Goal: Transaction & Acquisition: Purchase product/service

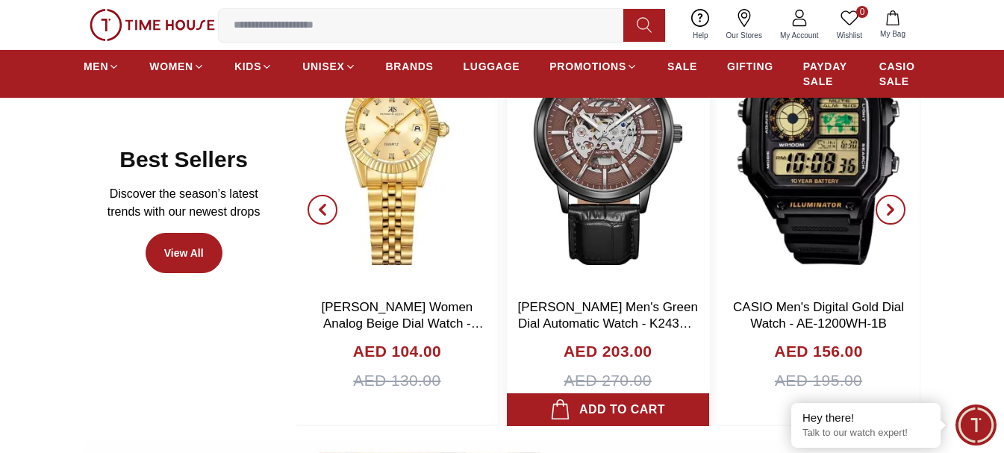
scroll to position [523, 0]
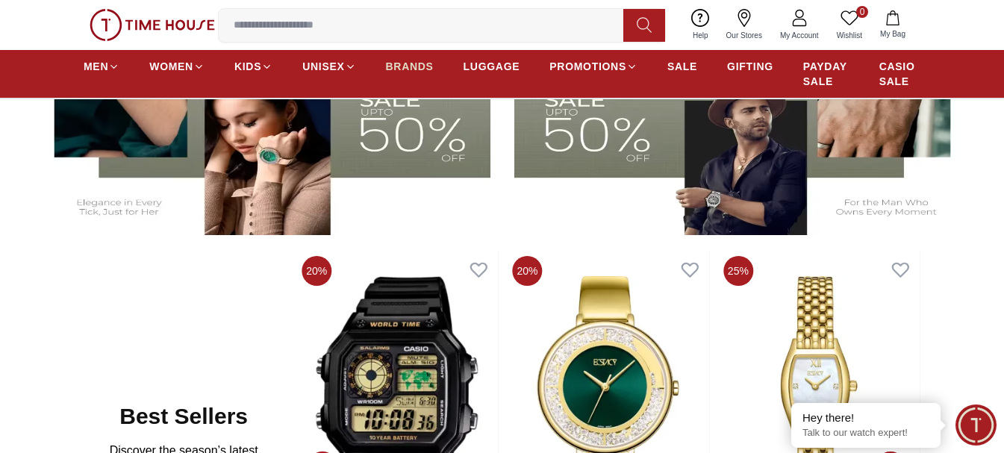
click at [402, 73] on span "BRANDS" at bounding box center [410, 66] width 48 height 15
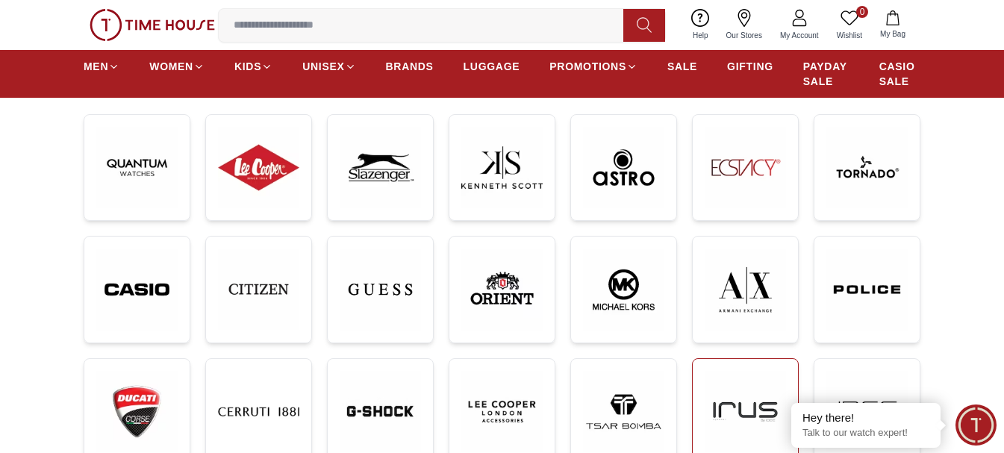
scroll to position [224, 0]
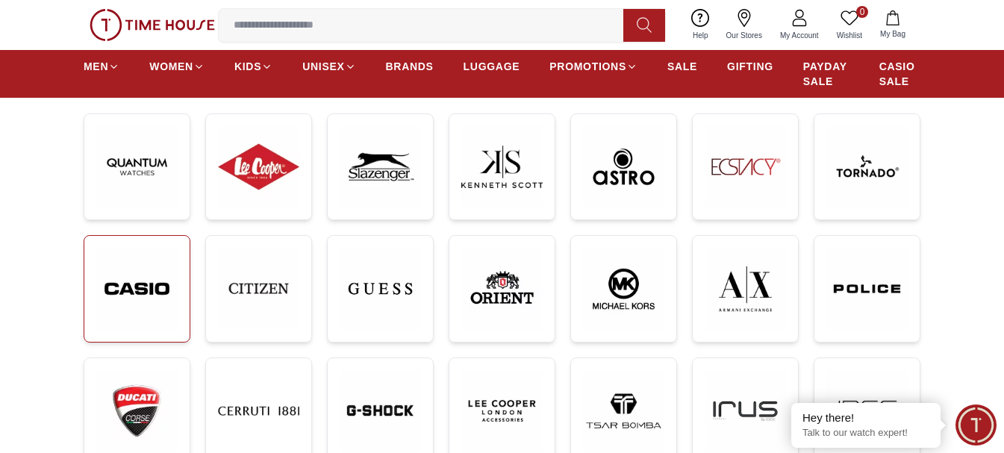
click at [158, 284] on img at bounding box center [136, 289] width 81 height 82
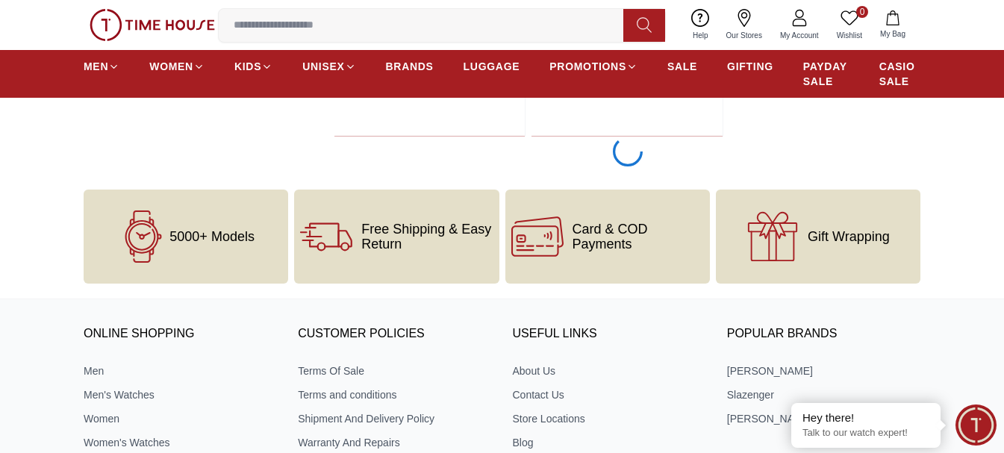
scroll to position [2986, 0]
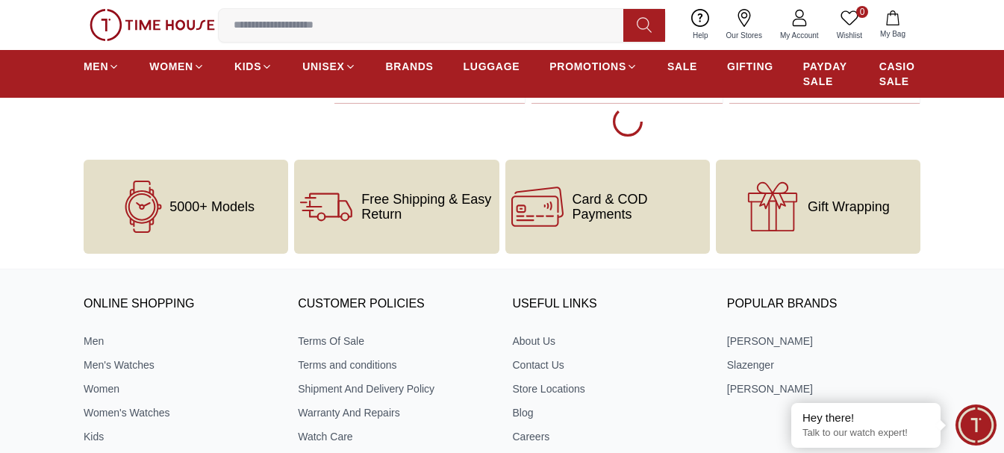
scroll to position [8211, 0]
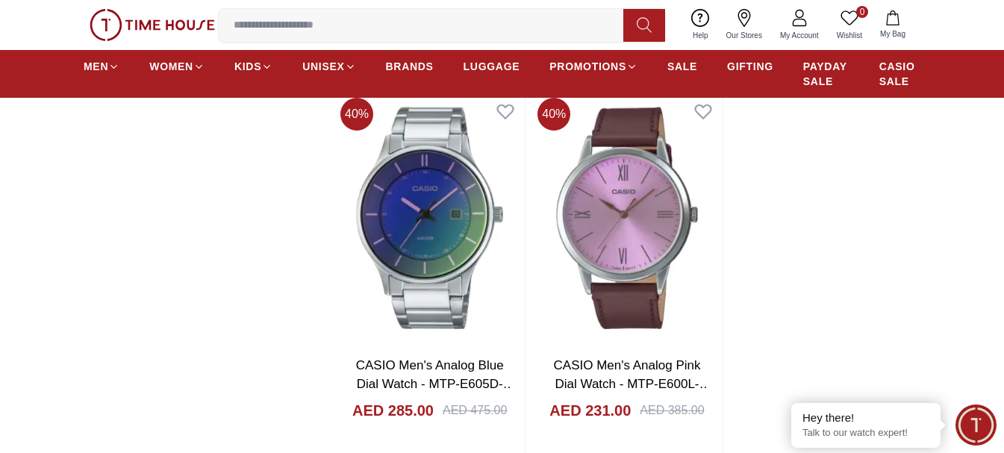
scroll to position [10527, 0]
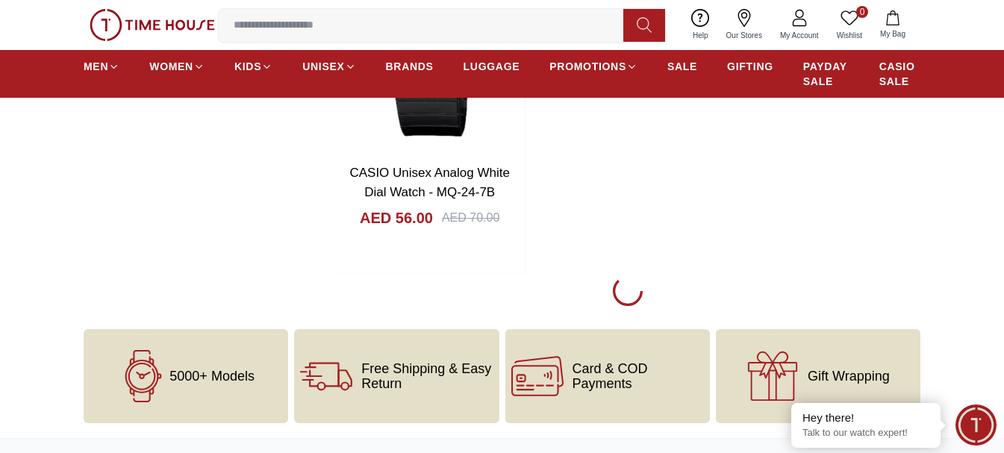
scroll to position [13364, 0]
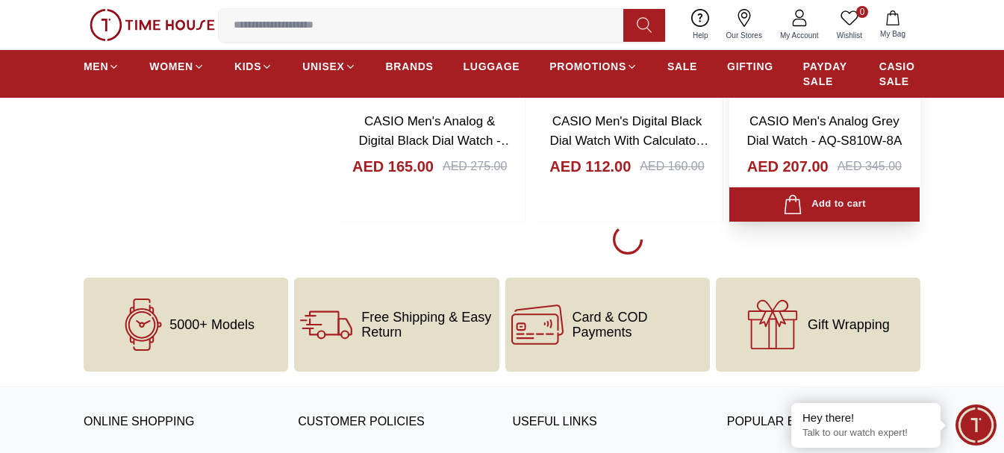
scroll to position [15560, 0]
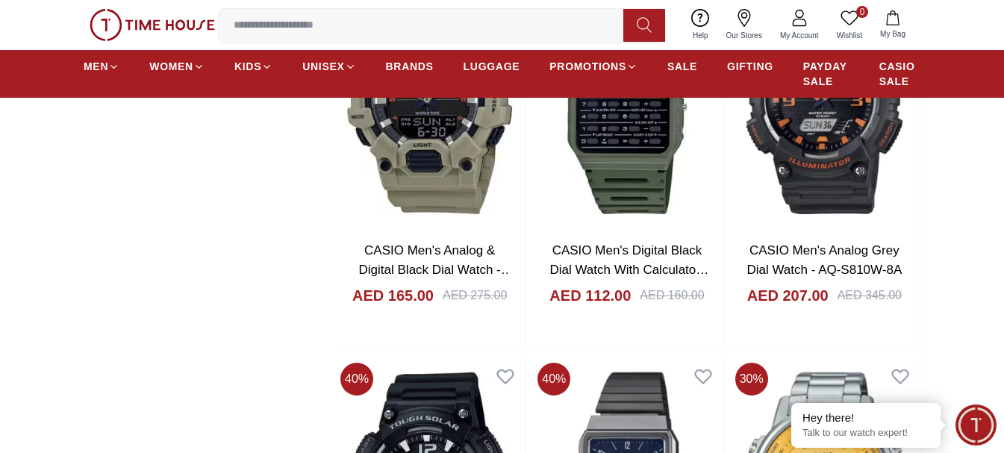
scroll to position [15529, 0]
